Goal: Information Seeking & Learning: Learn about a topic

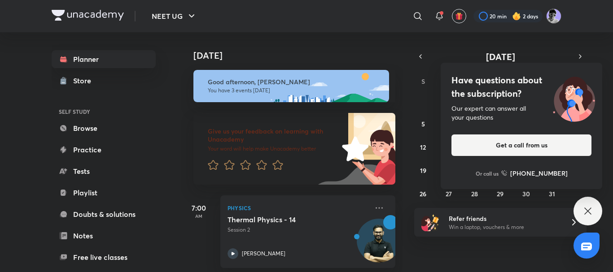
click at [581, 220] on div "Have questions about the subscription? Our expert can answer all your questions…" at bounding box center [588, 211] width 29 height 29
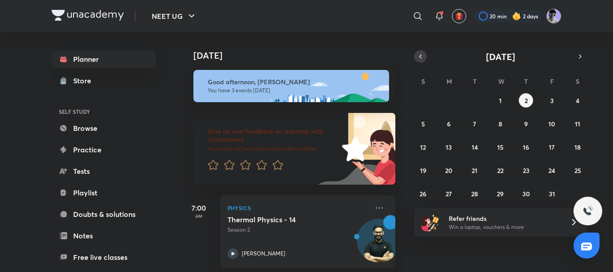
click at [419, 58] on icon "button" at bounding box center [420, 57] width 7 height 8
click at [581, 57] on icon "button" at bounding box center [580, 57] width 7 height 8
click at [502, 103] on button "1" at bounding box center [500, 100] width 14 height 14
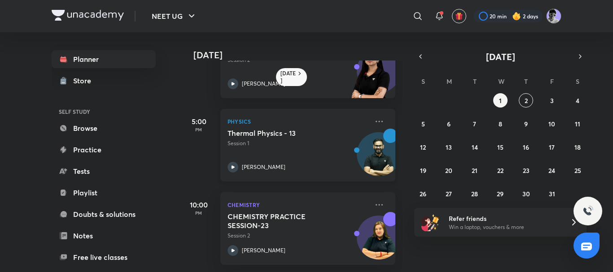
scroll to position [136, 0]
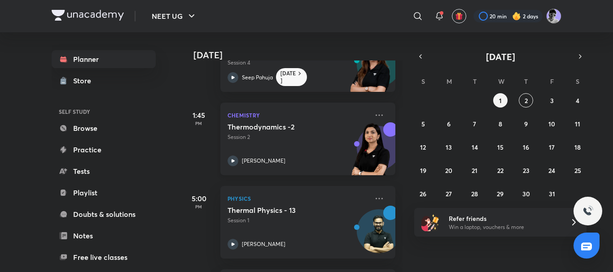
click at [233, 159] on icon at bounding box center [233, 161] width 11 height 11
click at [525, 99] on abbr "2" at bounding box center [526, 101] width 3 height 9
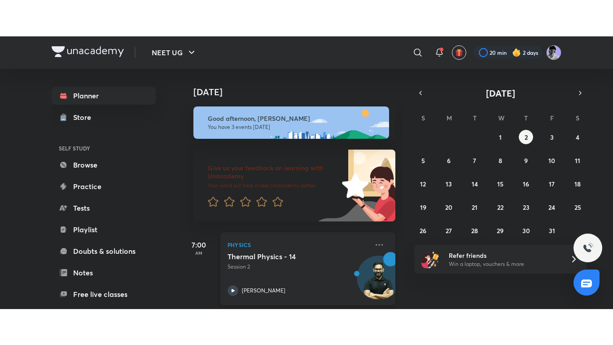
scroll to position [177, 0]
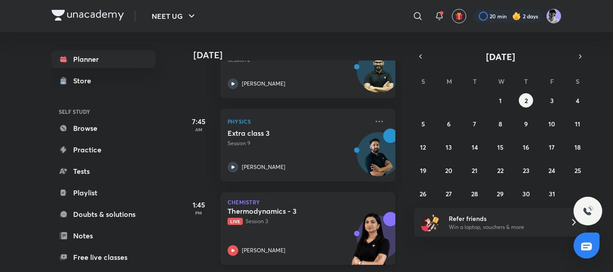
click at [234, 246] on icon at bounding box center [233, 251] width 11 height 11
